Goal: Find specific page/section: Find specific page/section

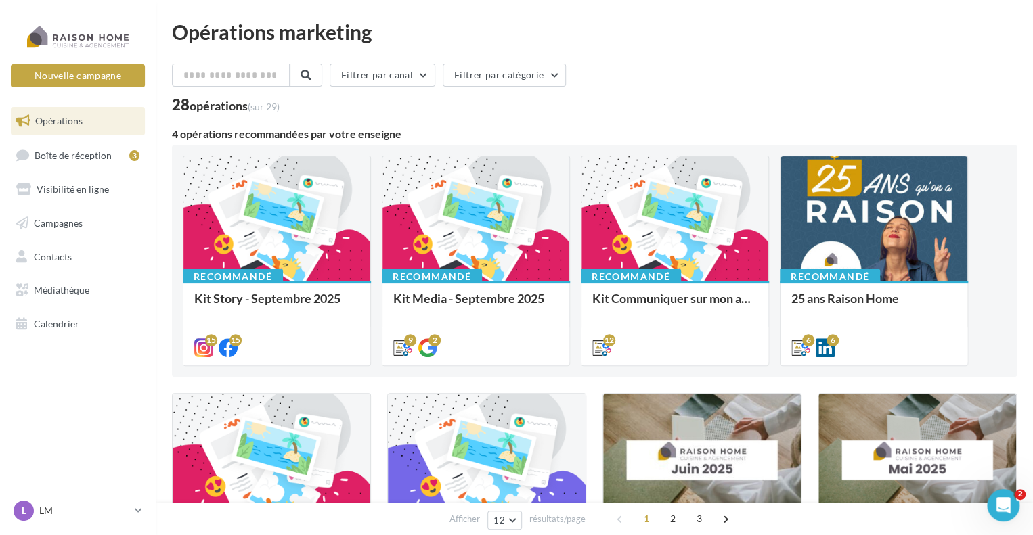
click at [80, 378] on nav "Nouvelle campagne Nouvelle campagne Opérations Boîte de réception 3 Visibilité …" at bounding box center [78, 267] width 156 height 535
click at [815, 113] on div "28 opérations (sur 29)" at bounding box center [594, 106] width 845 height 18
click at [655, 70] on div "Filtrer par canal Filtrer par catégorie" at bounding box center [594, 78] width 845 height 28
click at [52, 198] on link "Visibilité en ligne" at bounding box center [77, 189] width 139 height 28
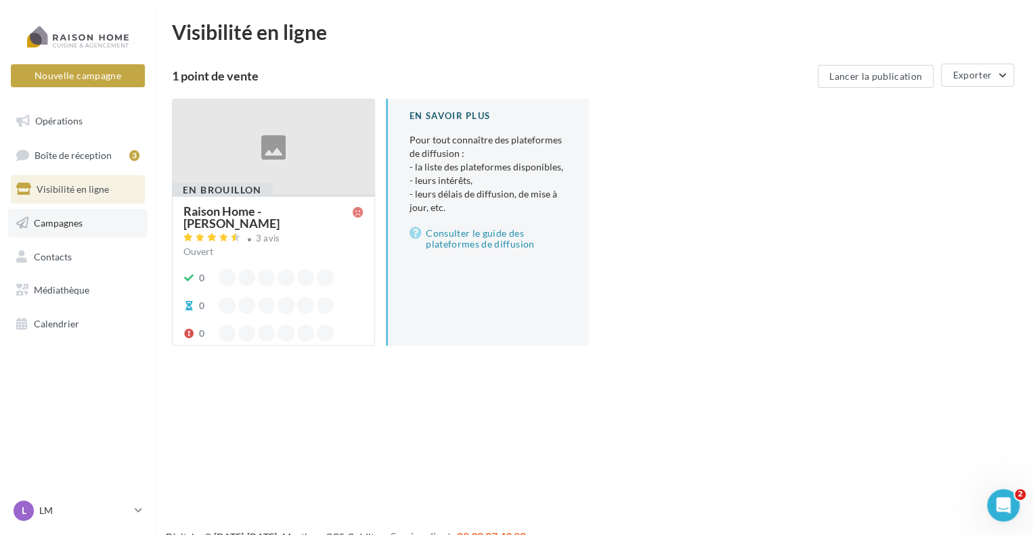
click at [72, 229] on link "Campagnes" at bounding box center [77, 223] width 139 height 28
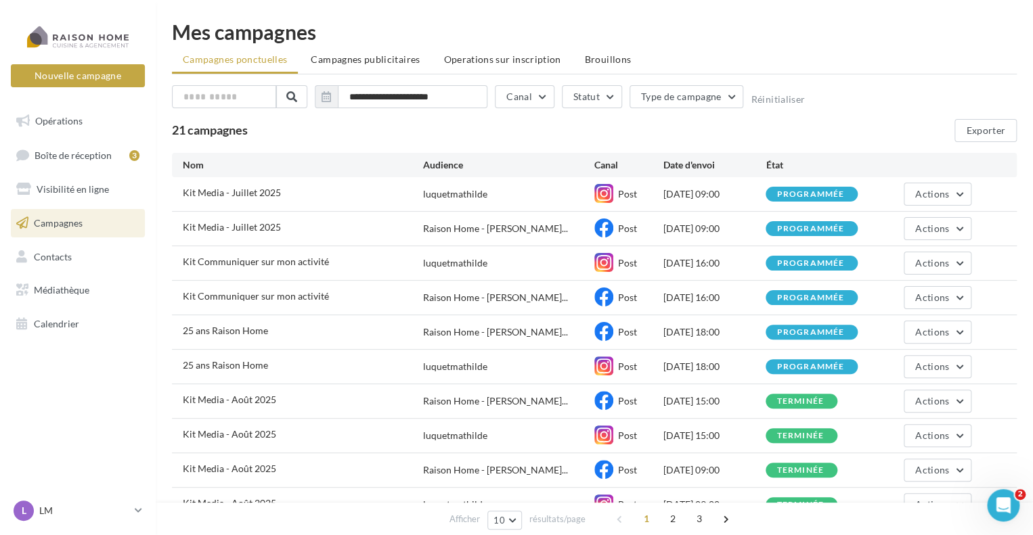
click at [467, 135] on div "21 campagnes Exporter" at bounding box center [594, 130] width 845 height 23
click at [466, 130] on div "21 campagnes Exporter" at bounding box center [594, 130] width 845 height 23
